Goal: Information Seeking & Learning: Learn about a topic

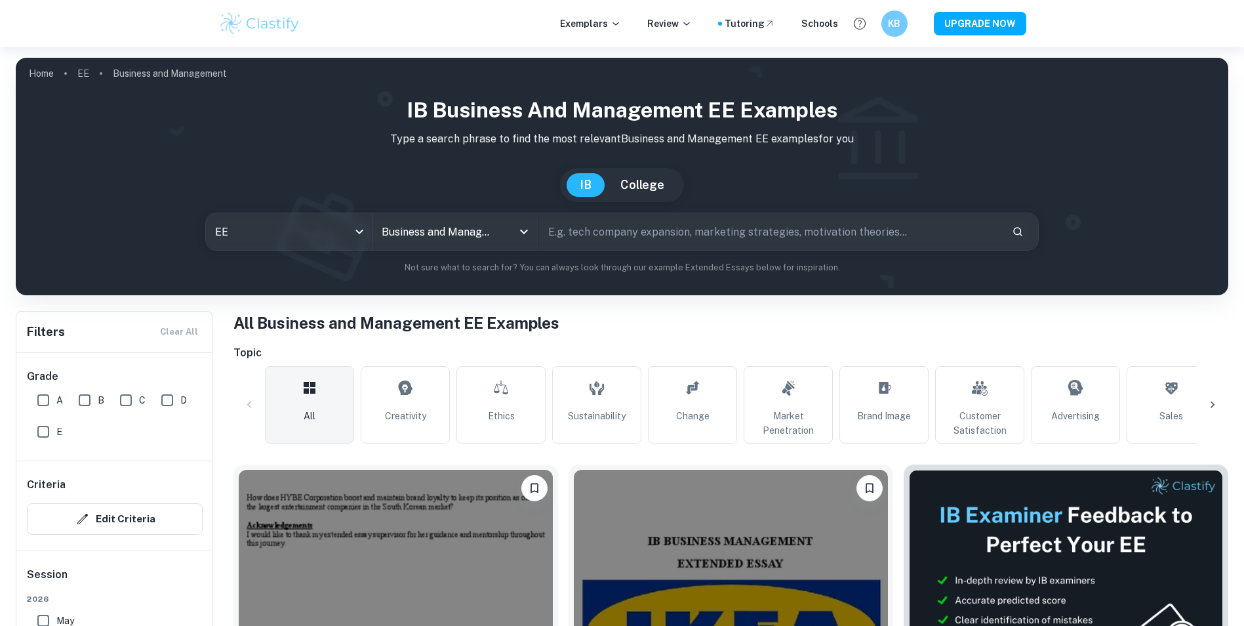
click at [624, 236] on input "text" at bounding box center [770, 231] width 463 height 37
type input "netflix"
click at [1016, 222] on button "Search" at bounding box center [1018, 231] width 22 height 22
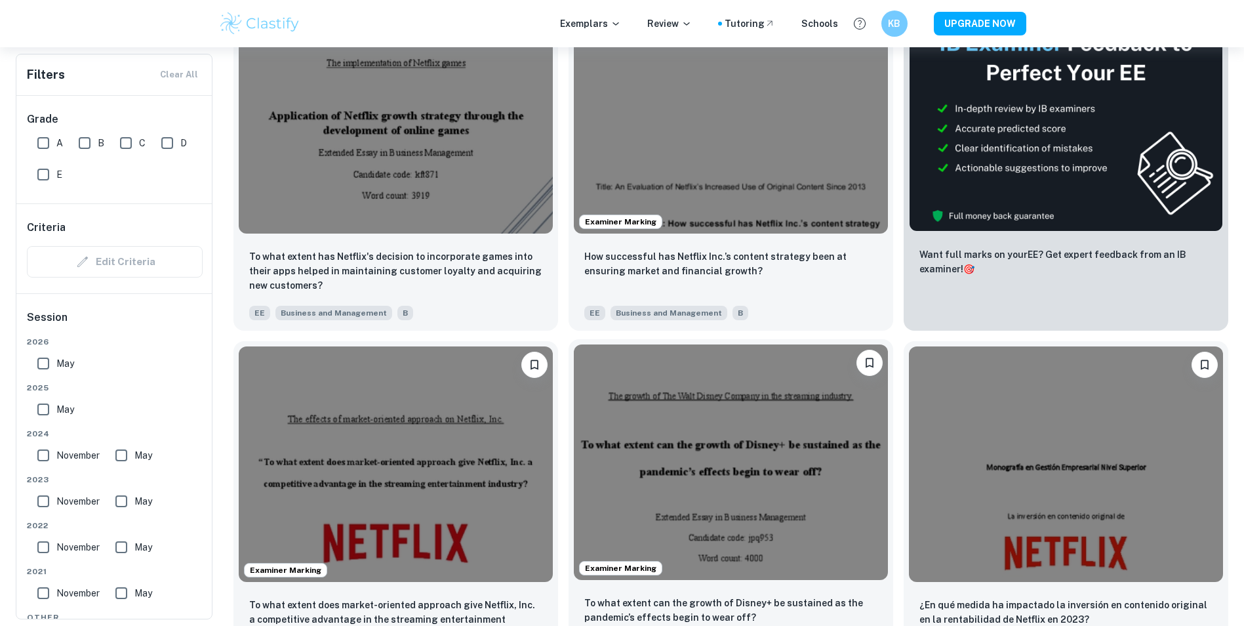
scroll to position [472, 0]
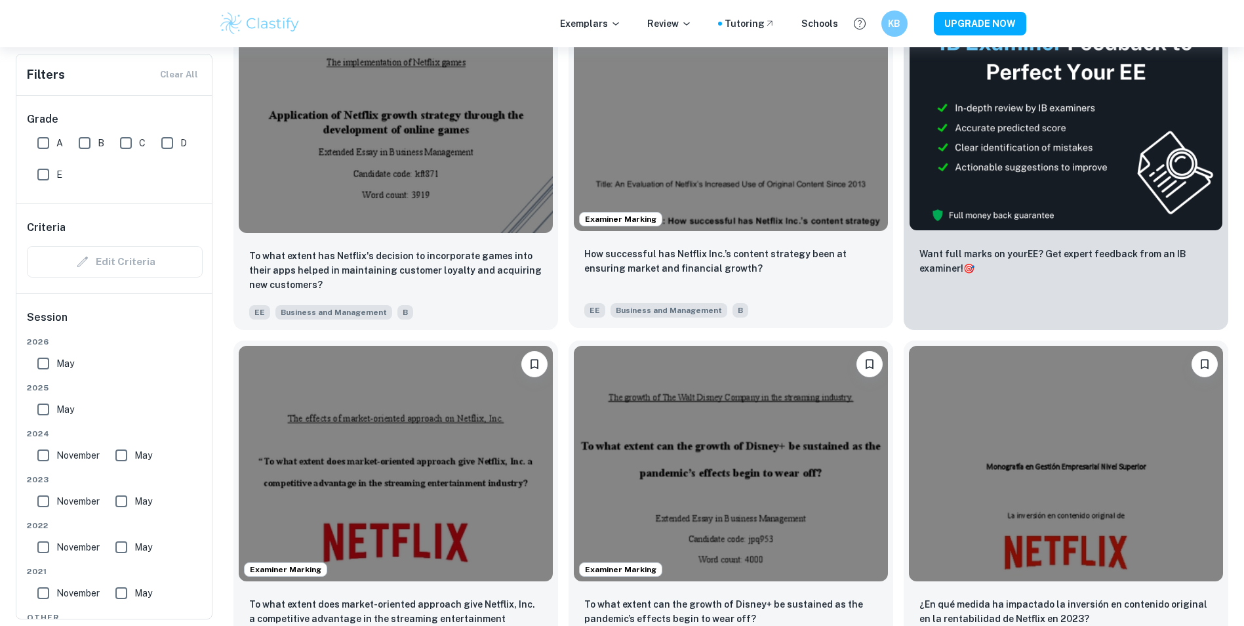
click at [786, 151] on img at bounding box center [731, 112] width 314 height 235
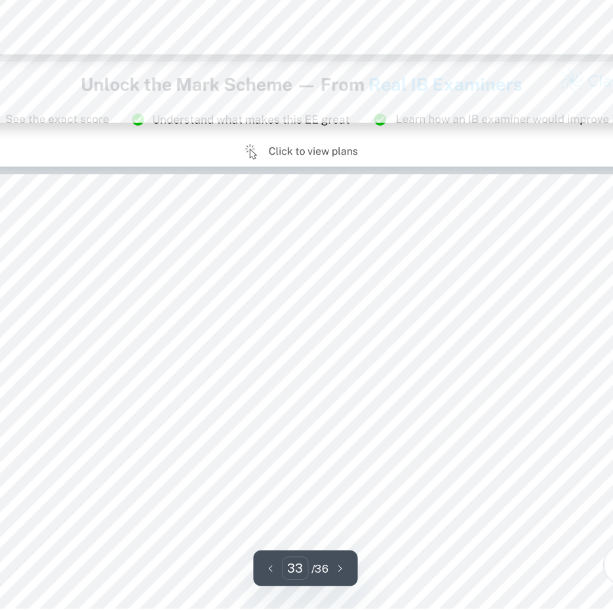
scroll to position [25612, 0]
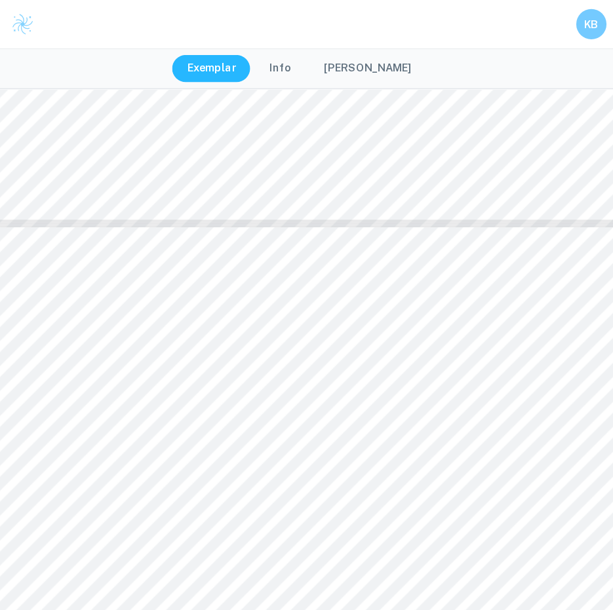
type input "31"
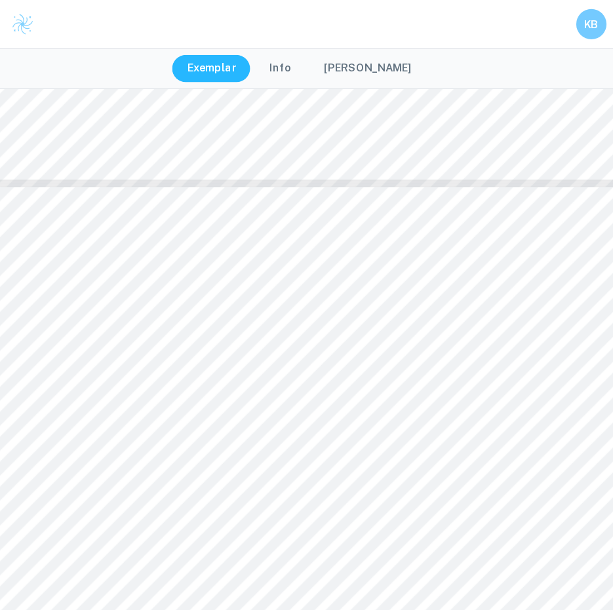
scroll to position [23985, 0]
